Goal: Information Seeking & Learning: Find specific fact

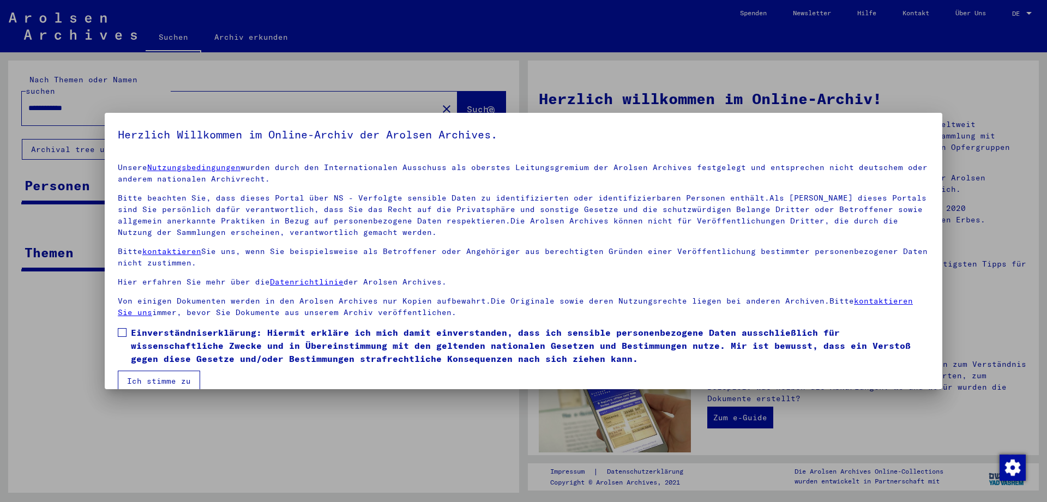
scroll to position [15, 0]
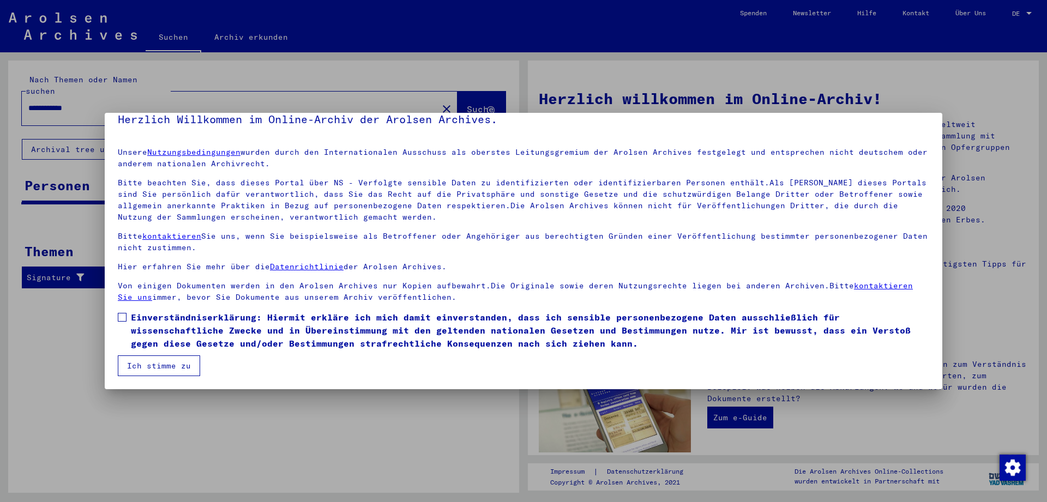
click at [120, 308] on mat-dialog-content "Unsere Nutzungsbedingungen wurden durch den Internationalen Ausschuss als obers…" at bounding box center [523, 257] width 837 height 237
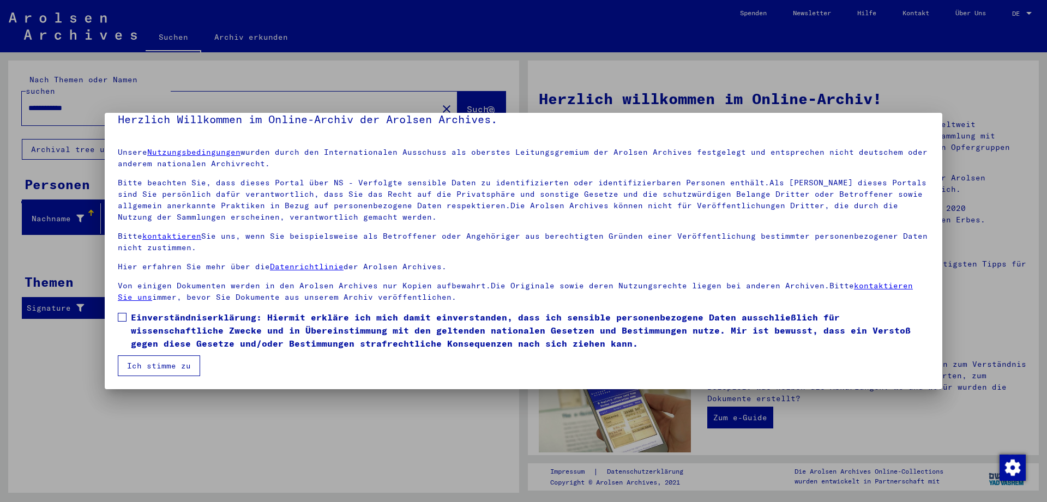
click at [124, 324] on label "Einverständniserklärung: Hiermit erkläre ich mich damit einverstanden, dass ich…" at bounding box center [523, 330] width 811 height 39
click at [160, 371] on button "Ich stimme zu" at bounding box center [159, 365] width 82 height 21
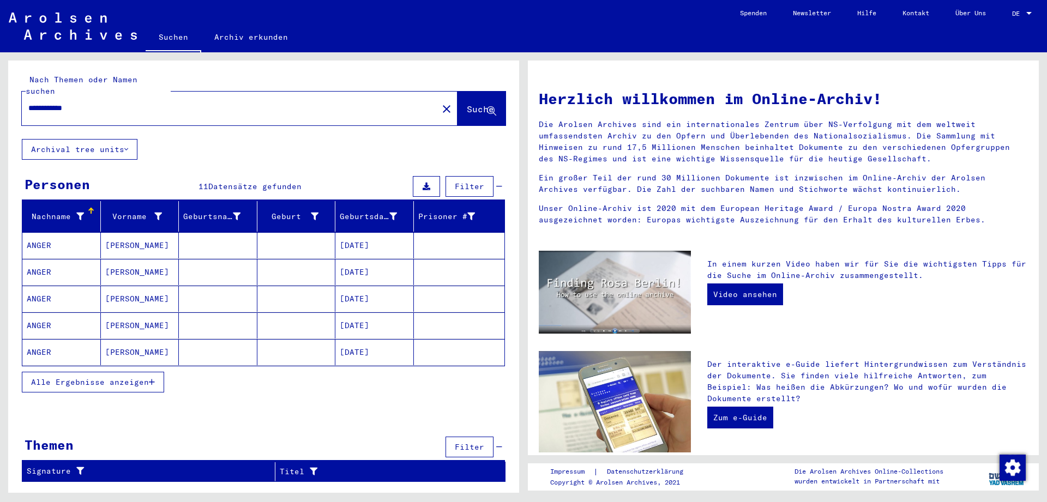
click at [144, 247] on mat-row "ANGER [PERSON_NAME] [DATE]" at bounding box center [263, 245] width 482 height 27
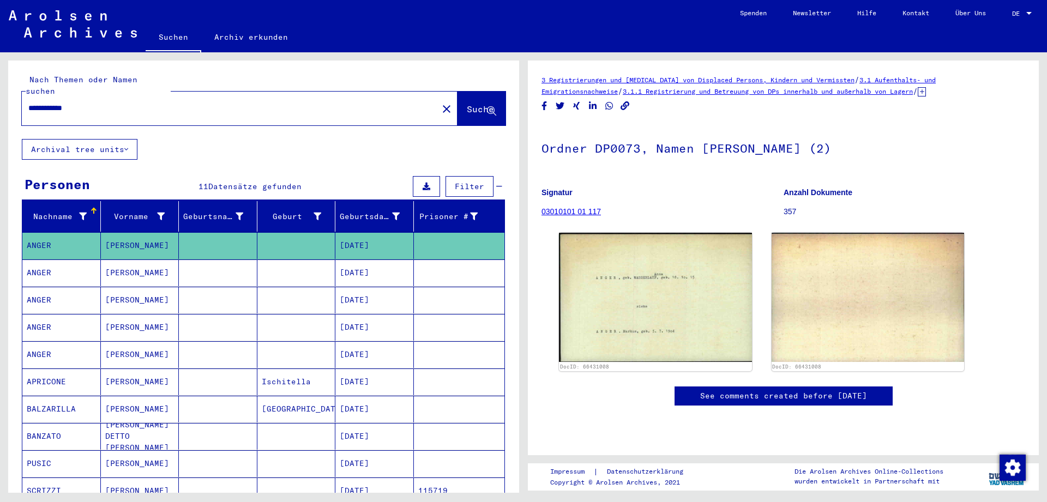
click at [161, 260] on mat-cell "[PERSON_NAME]" at bounding box center [140, 273] width 79 height 27
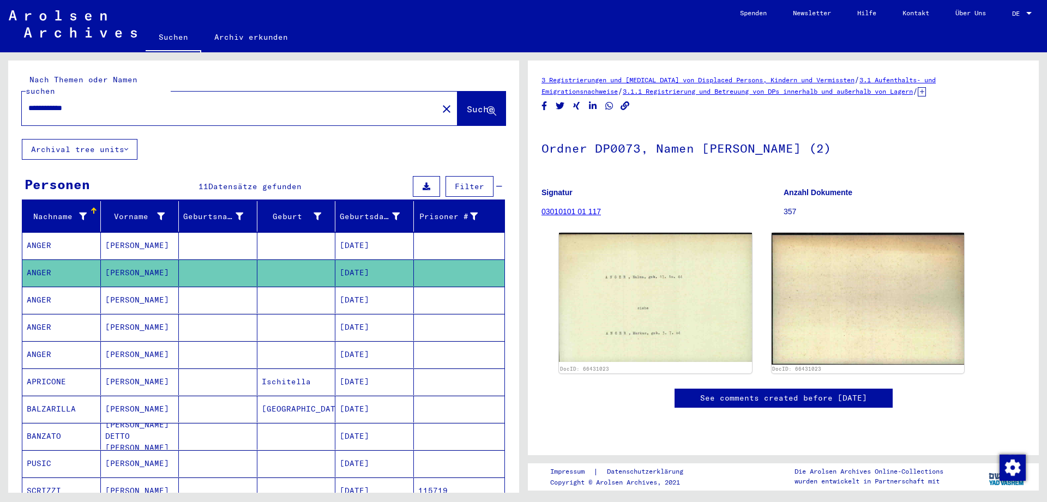
click at [139, 287] on mat-cell "[PERSON_NAME]" at bounding box center [140, 300] width 79 height 27
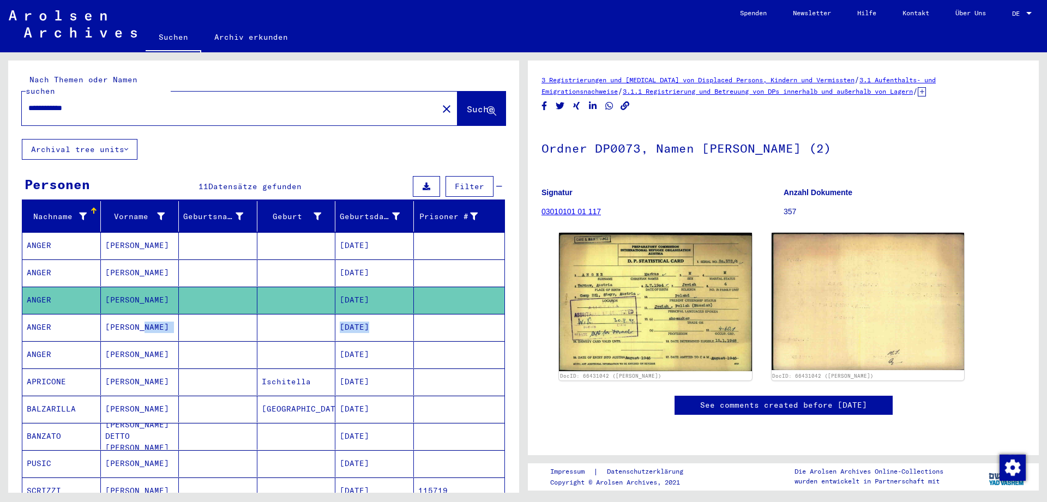
drag, startPoint x: 137, startPoint y: 305, endPoint x: 461, endPoint y: 309, distance: 323.9
click at [179, 314] on mat-cell "[PERSON_NAME]" at bounding box center [140, 327] width 79 height 27
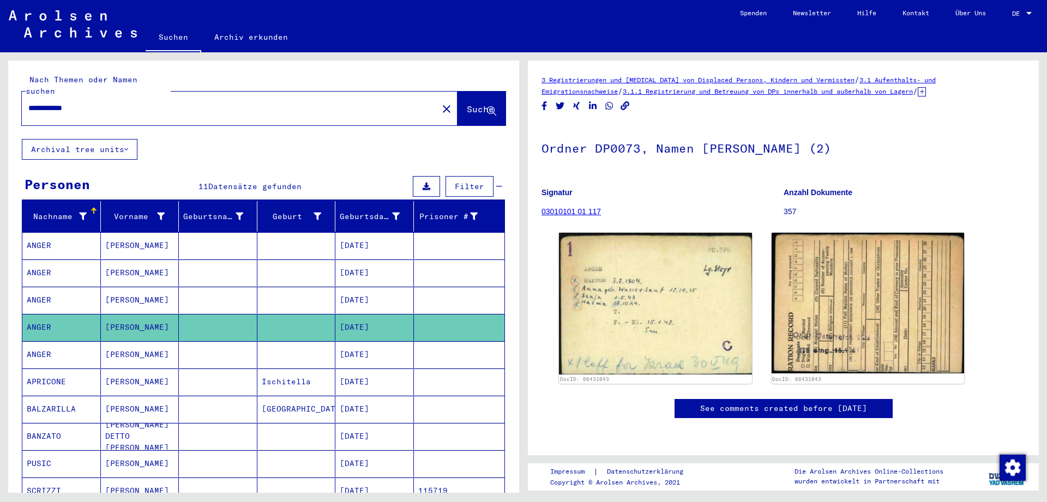
click at [304, 287] on mat-cell at bounding box center [296, 300] width 79 height 27
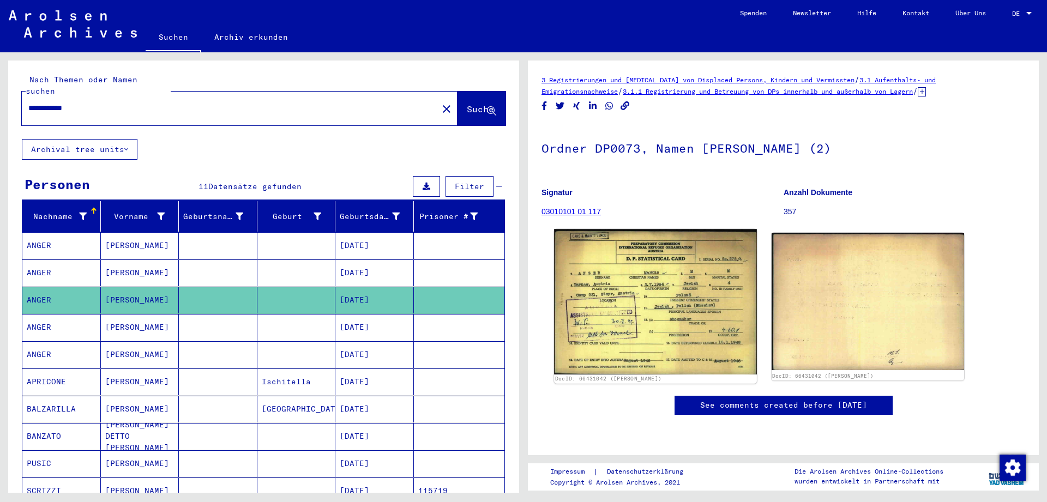
click at [601, 273] on img at bounding box center [655, 301] width 202 height 145
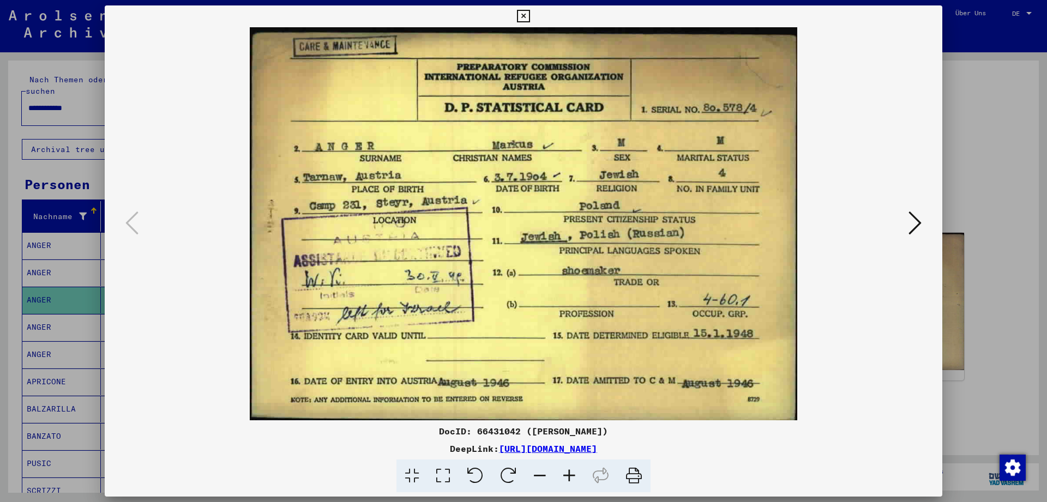
click at [529, 15] on icon at bounding box center [523, 16] width 13 height 13
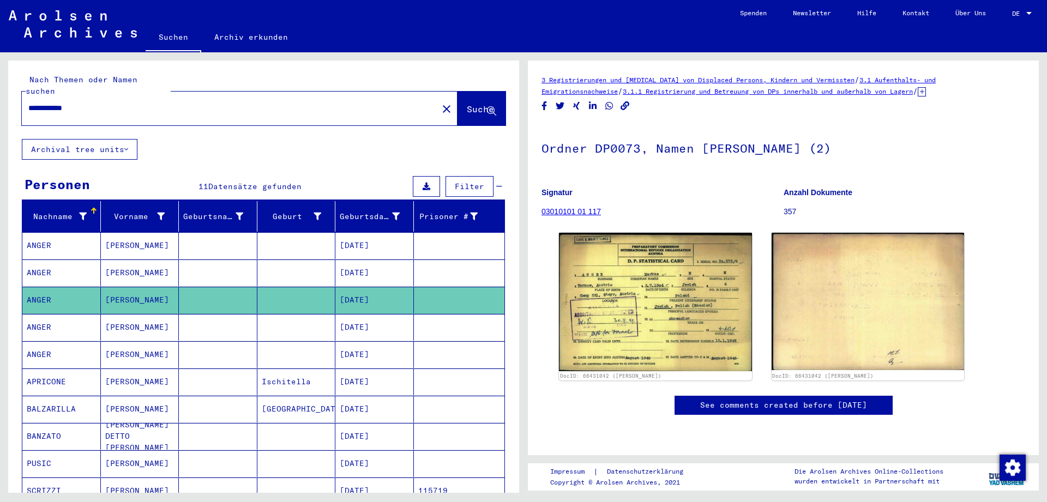
click at [284, 314] on mat-cell at bounding box center [296, 327] width 79 height 27
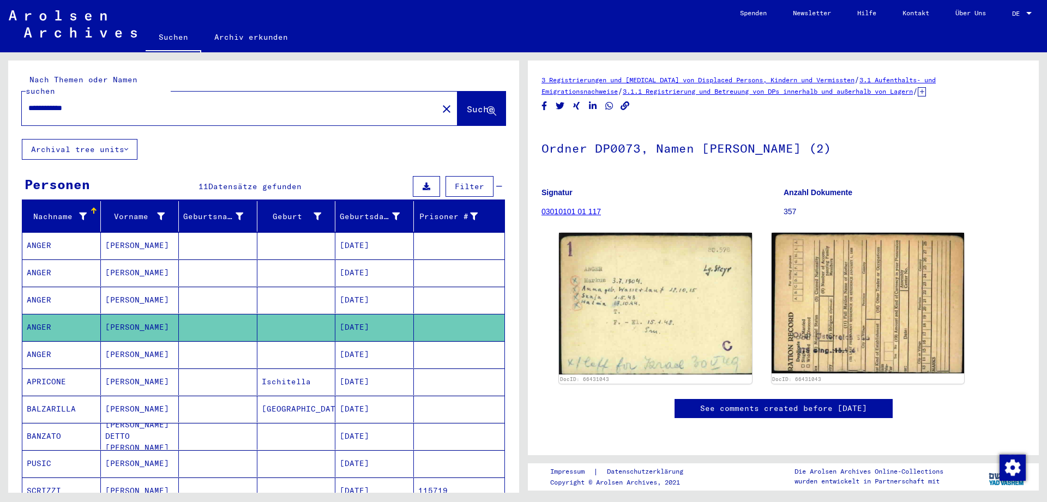
click at [354, 352] on mat-cell "[DATE]" at bounding box center [374, 354] width 79 height 27
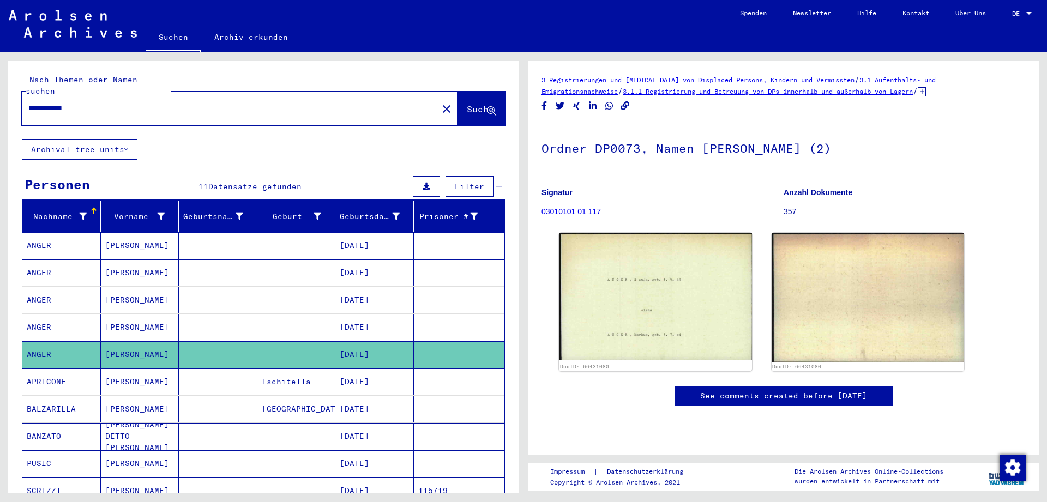
click at [333, 375] on mat-cell "Ischitella" at bounding box center [296, 382] width 79 height 27
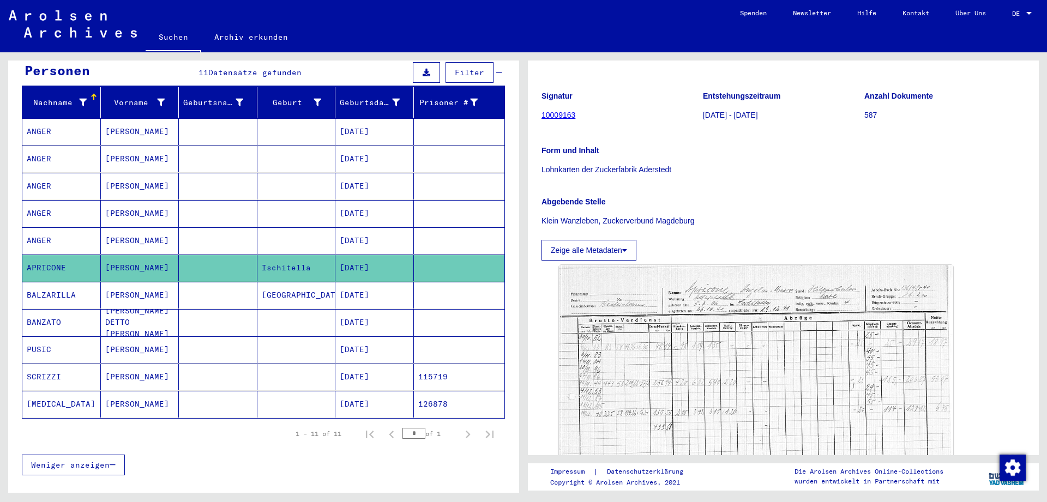
scroll to position [111, 0]
click at [342, 282] on mat-cell "[DATE]" at bounding box center [374, 295] width 79 height 27
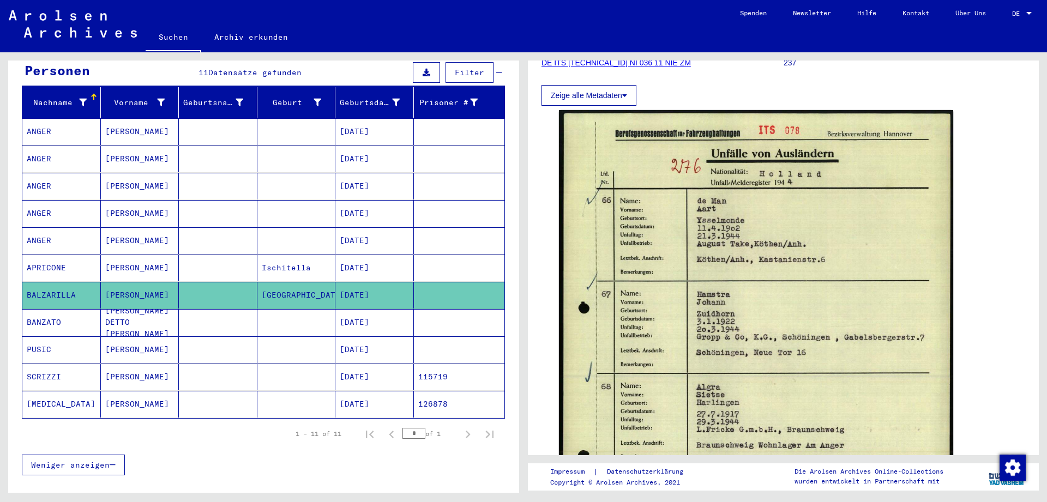
scroll to position [178, 0]
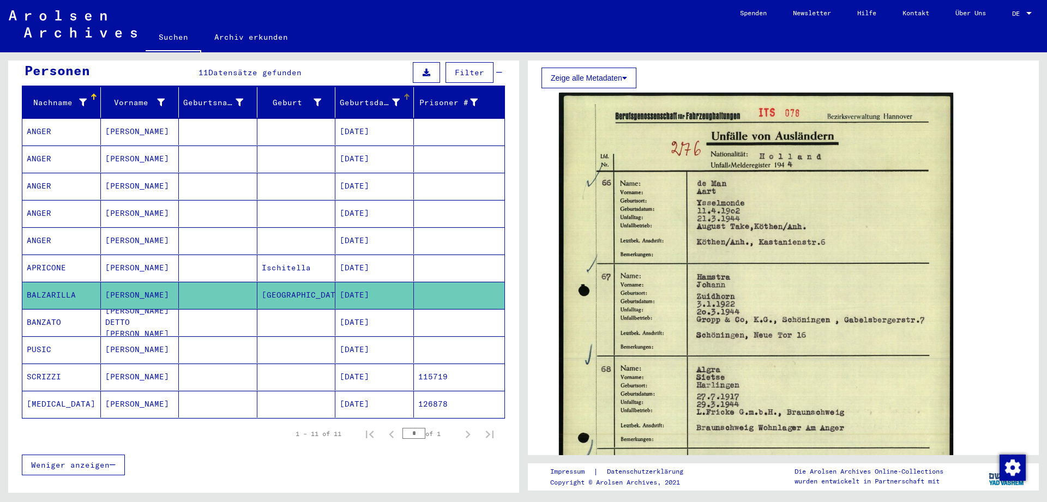
click at [391, 97] on div "Geburtsdatum" at bounding box center [370, 102] width 60 height 11
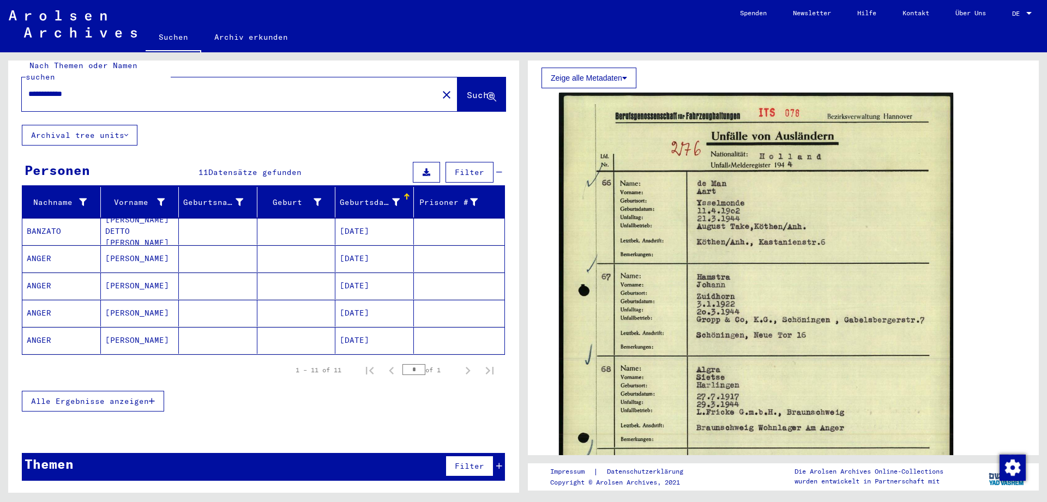
scroll to position [3, 0]
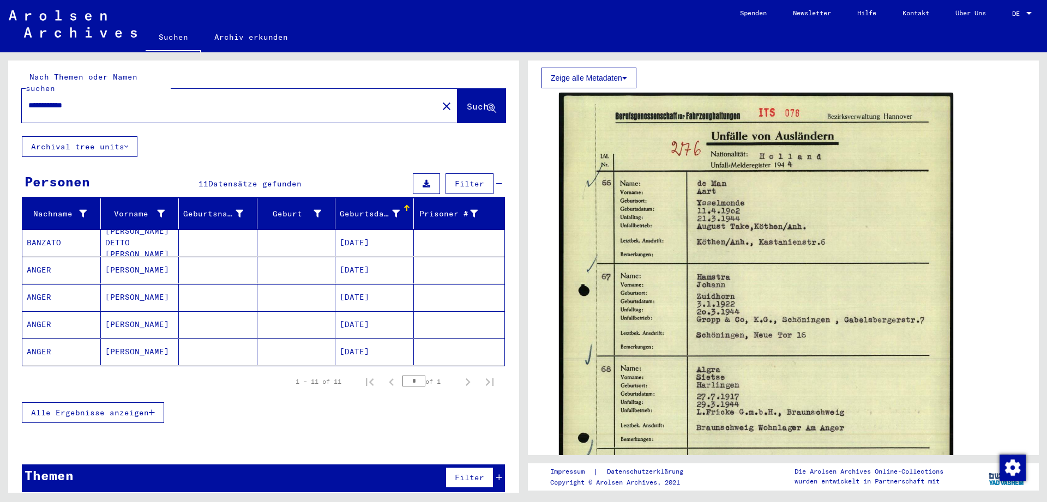
click at [117, 408] on span "Alle Ergebnisse anzeigen" at bounding box center [90, 413] width 118 height 10
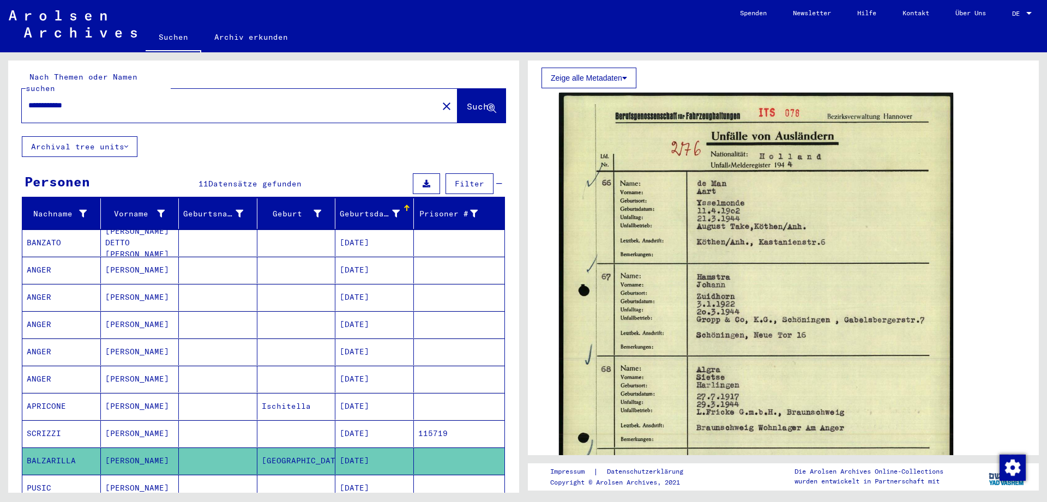
scroll to position [86, 0]
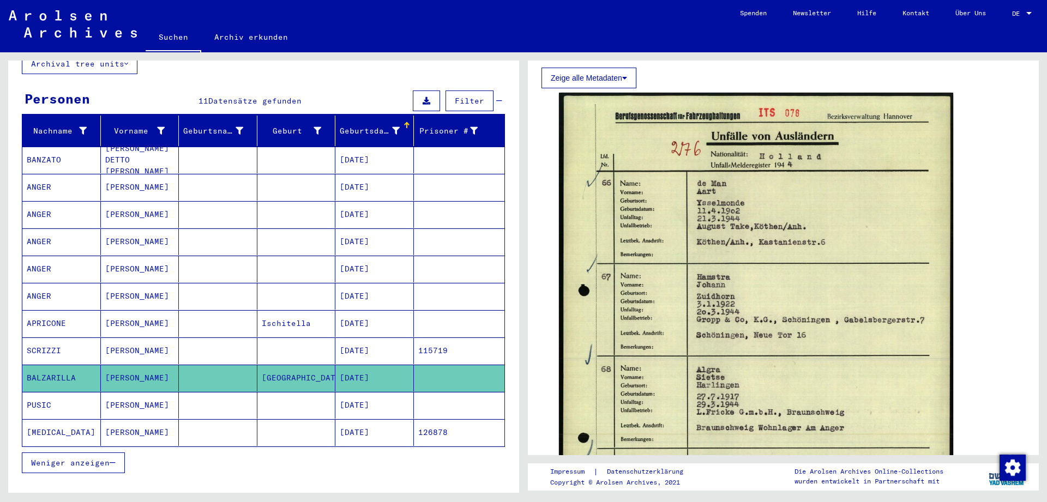
click at [280, 283] on mat-cell at bounding box center [296, 296] width 79 height 27
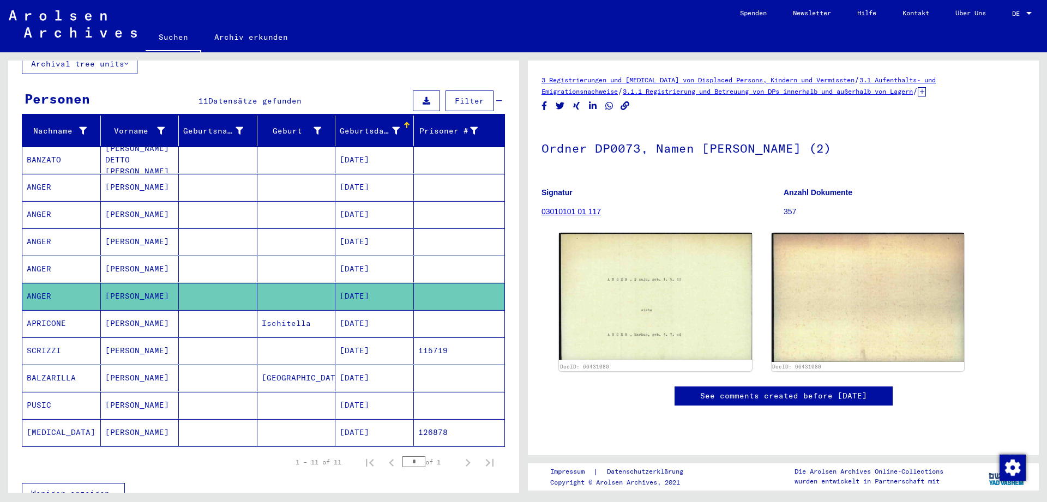
click at [279, 269] on mat-cell at bounding box center [296, 269] width 79 height 27
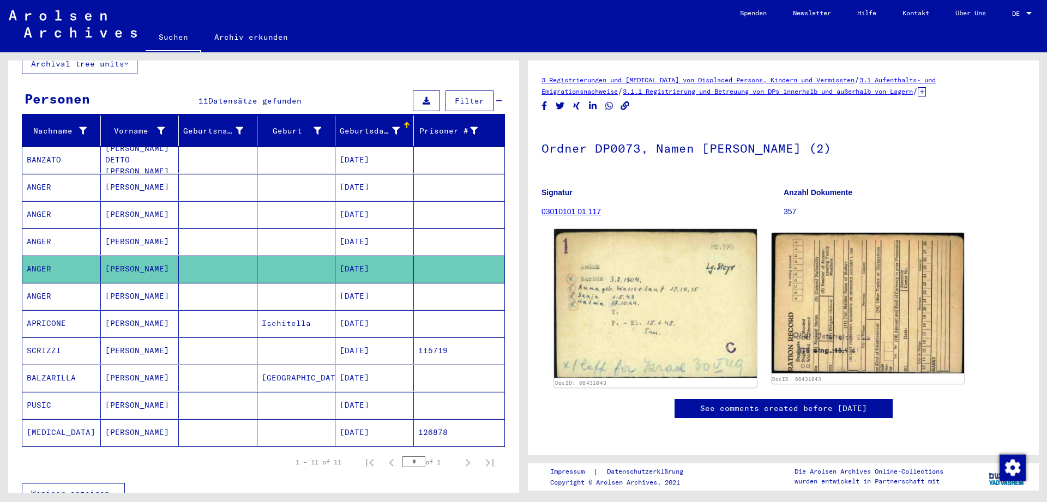
click at [672, 313] on img at bounding box center [655, 303] width 202 height 149
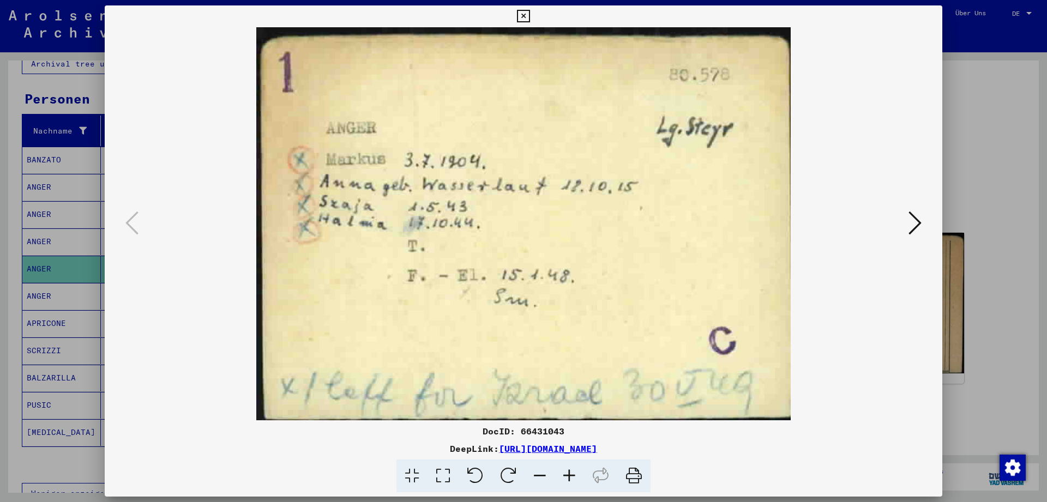
click at [908, 228] on button at bounding box center [915, 223] width 20 height 31
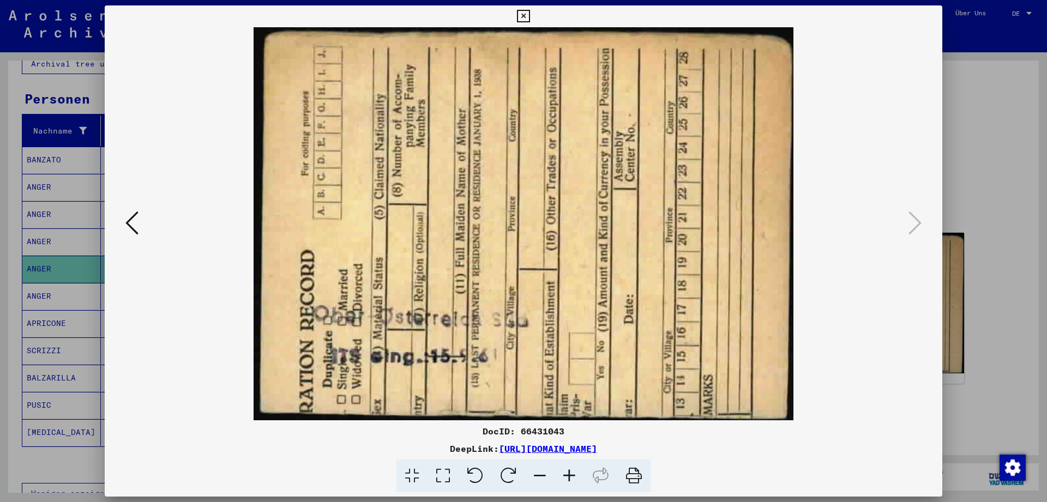
click at [529, 11] on icon at bounding box center [523, 16] width 13 height 13
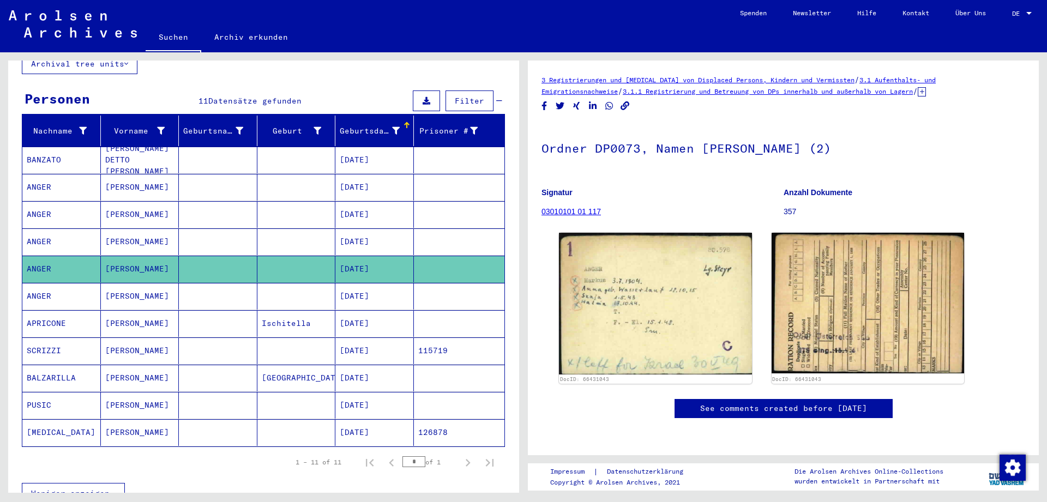
click at [362, 234] on mat-cell "[DATE]" at bounding box center [374, 241] width 79 height 27
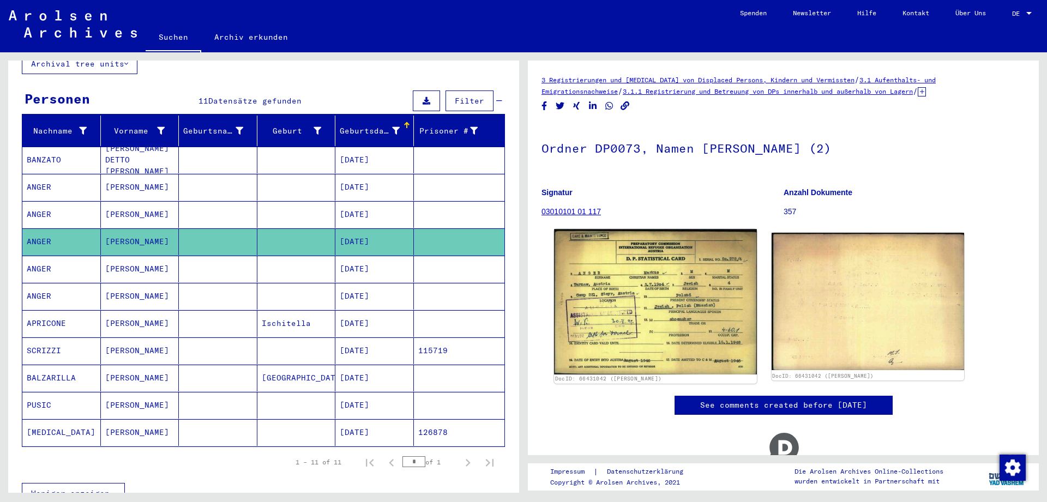
click at [659, 297] on img at bounding box center [655, 301] width 202 height 145
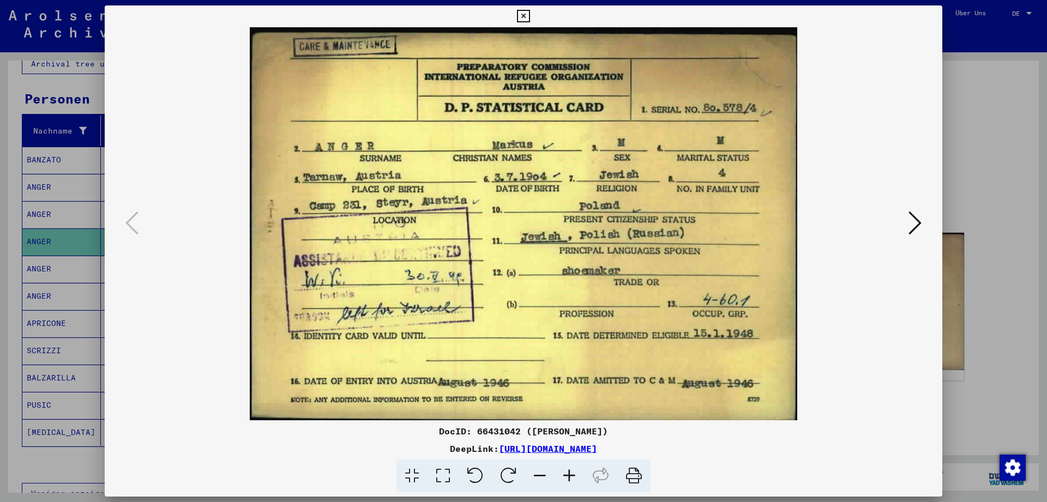
click at [529, 18] on icon at bounding box center [523, 16] width 13 height 13
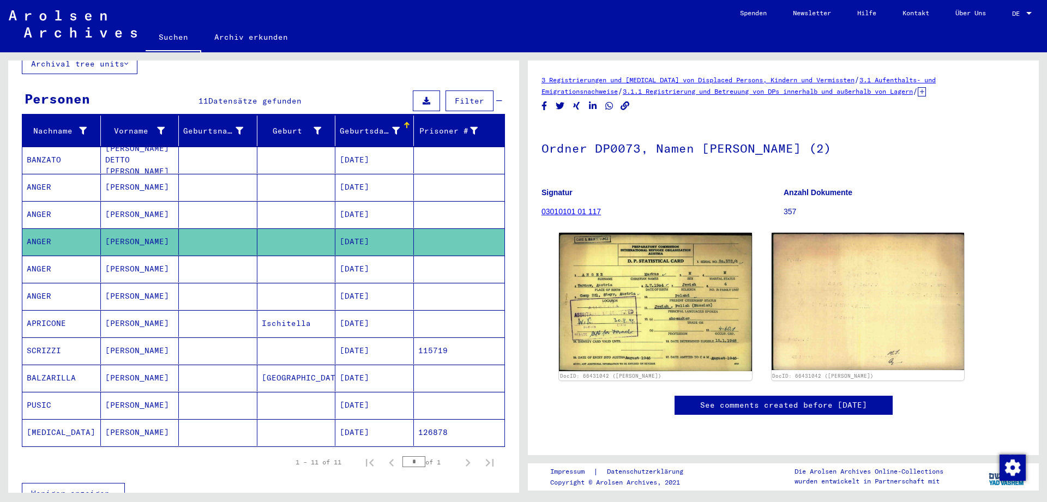
click at [314, 213] on mat-cell at bounding box center [296, 214] width 79 height 27
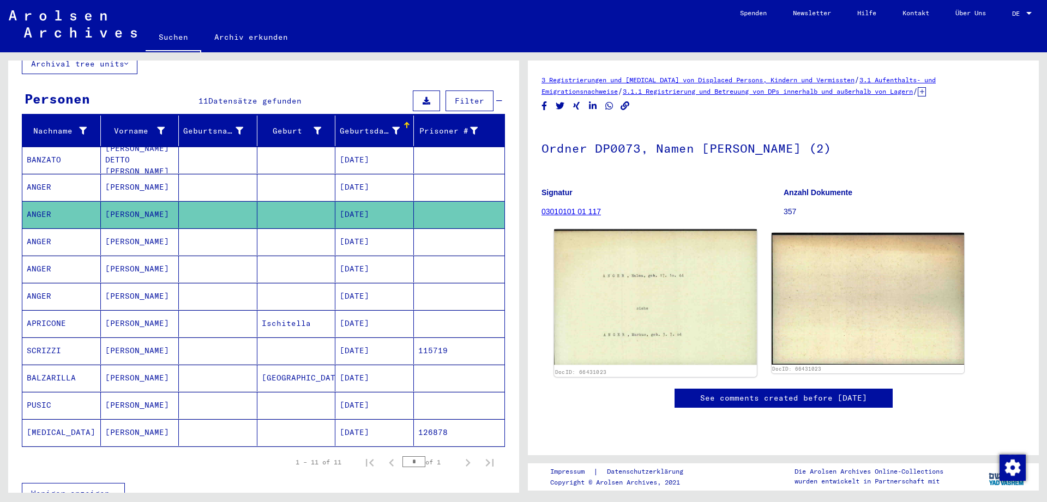
click at [625, 257] on img at bounding box center [655, 298] width 202 height 136
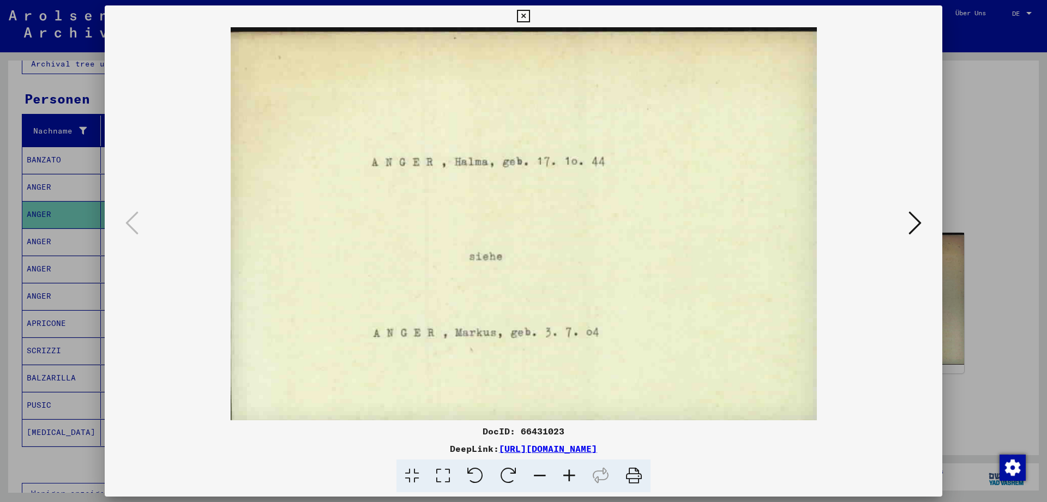
click at [529, 19] on icon at bounding box center [523, 16] width 13 height 13
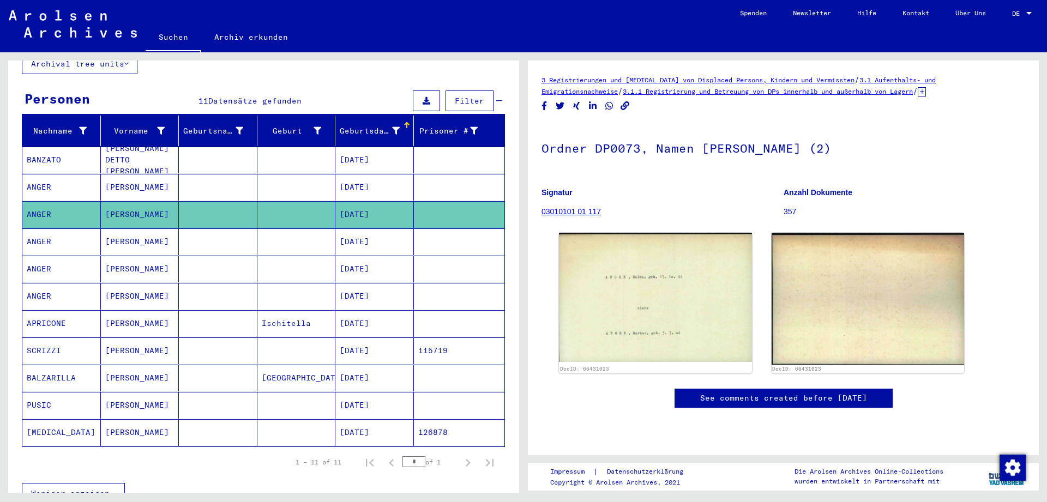
click at [338, 177] on mat-cell "[DATE]" at bounding box center [374, 187] width 79 height 27
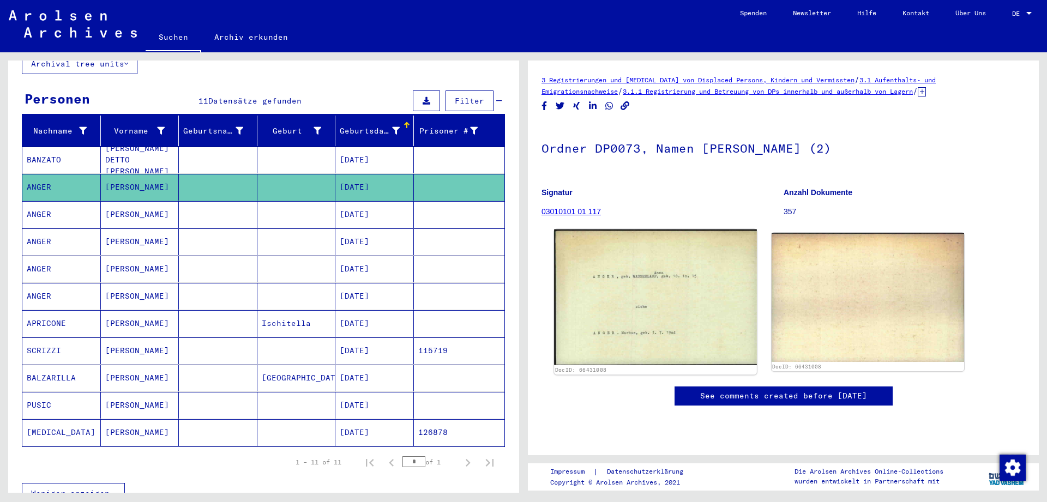
click at [648, 291] on img at bounding box center [655, 298] width 202 height 136
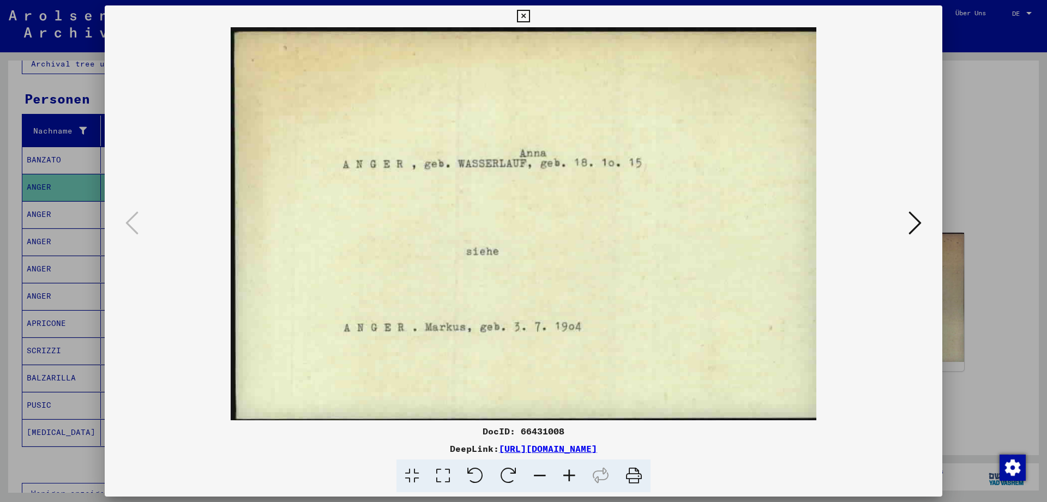
click at [533, 22] on button at bounding box center [523, 16] width 19 height 22
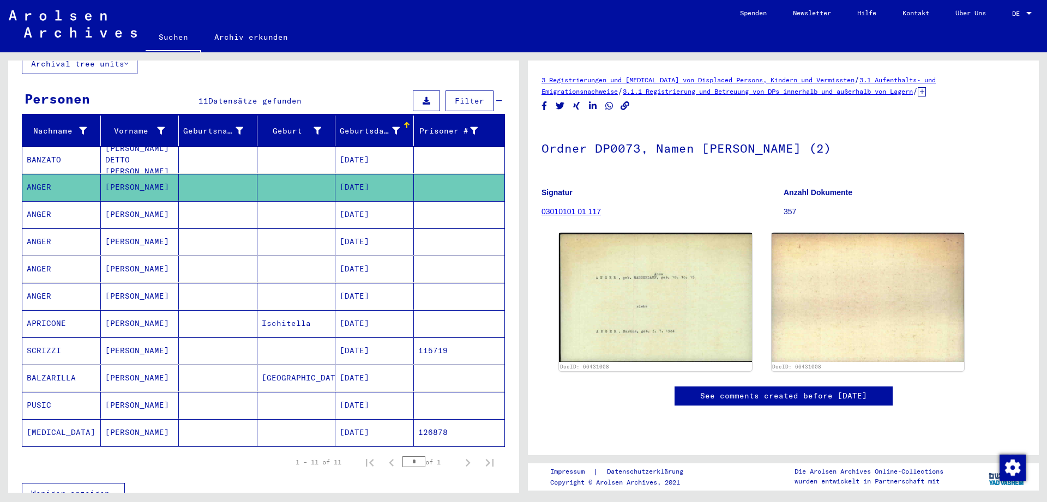
click at [428, 159] on mat-cell at bounding box center [459, 160] width 91 height 27
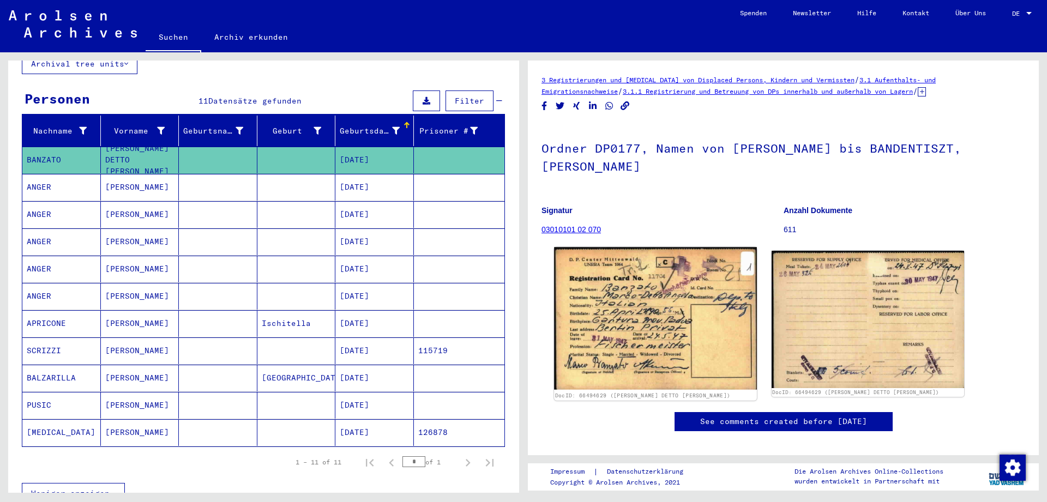
click at [635, 295] on img at bounding box center [655, 319] width 202 height 143
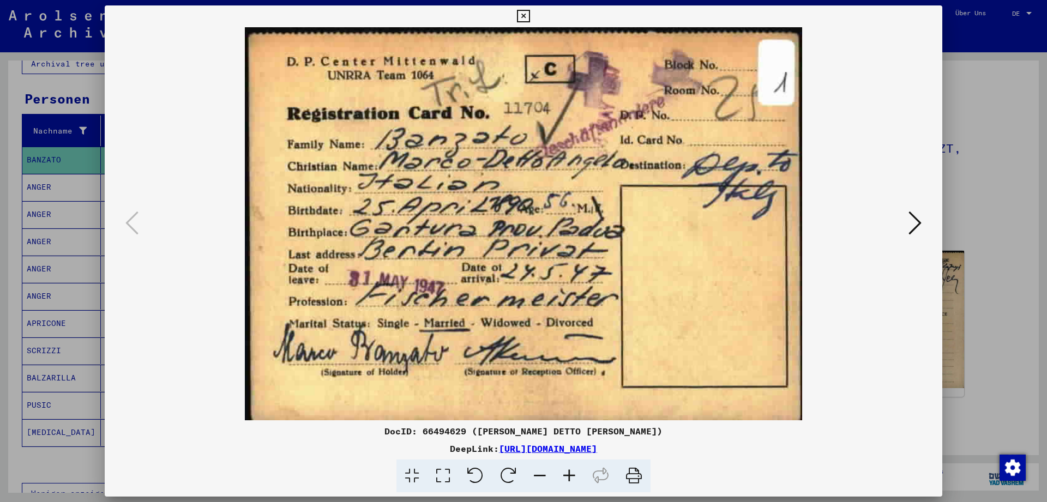
click at [529, 20] on icon at bounding box center [523, 16] width 13 height 13
